Goal: Task Accomplishment & Management: Use online tool/utility

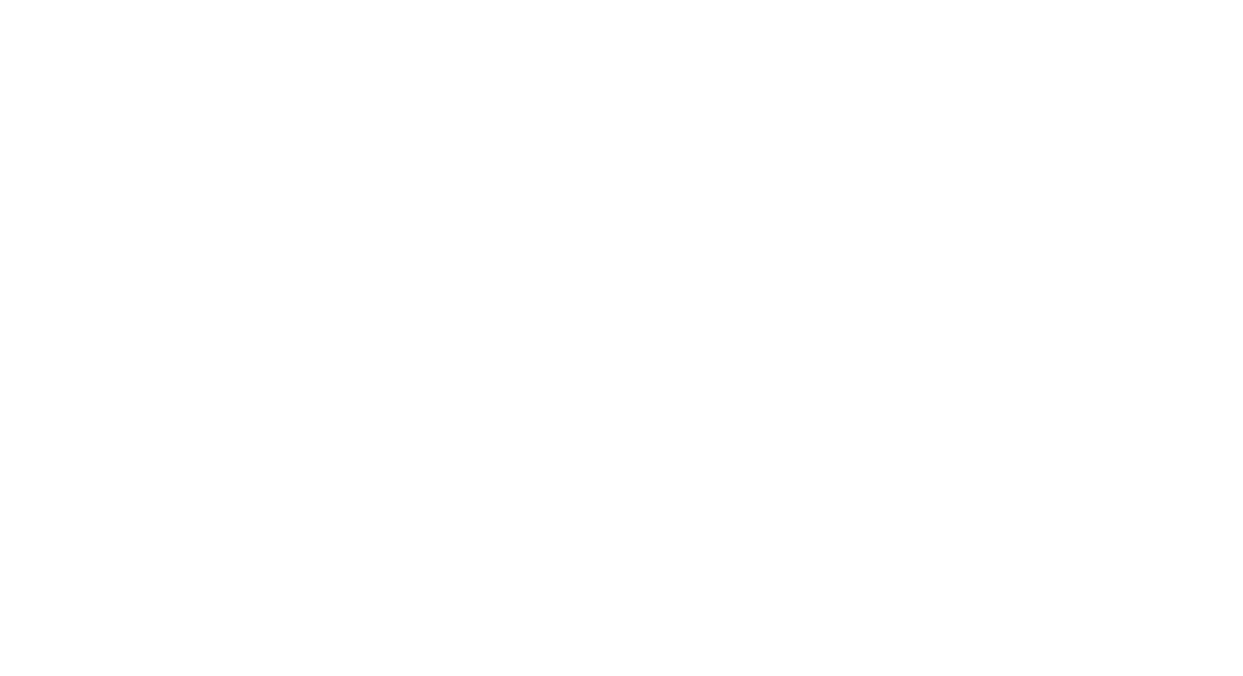
click at [419, 106] on div at bounding box center [621, 338] width 1243 height 676
